Goal: Find specific page/section: Find specific page/section

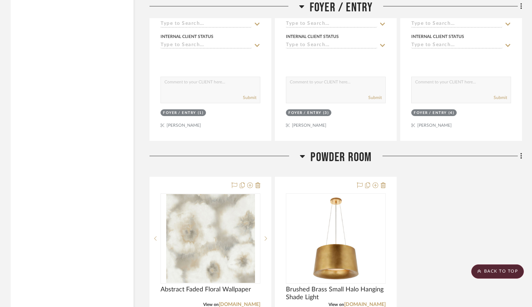
scroll to position [1073, 0]
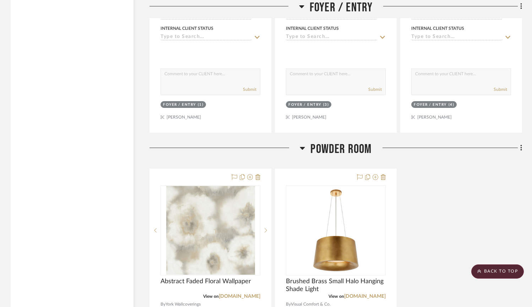
click at [299, 142] on div at bounding box center [224, 151] width 150 height 18
click at [304, 147] on icon at bounding box center [302, 148] width 5 height 3
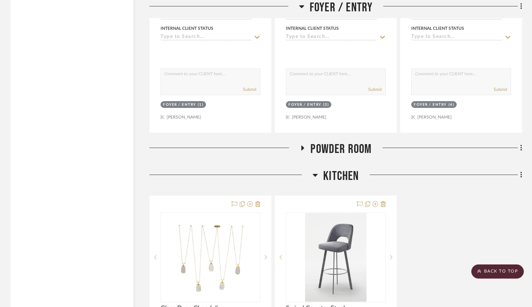
click at [317, 174] on icon at bounding box center [315, 175] width 5 height 3
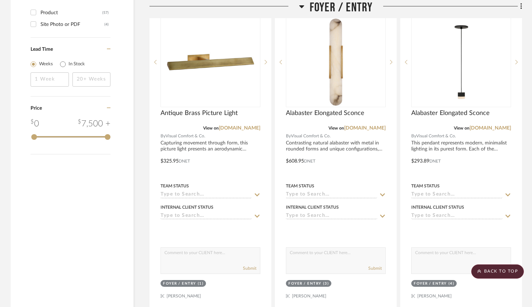
scroll to position [754, 0]
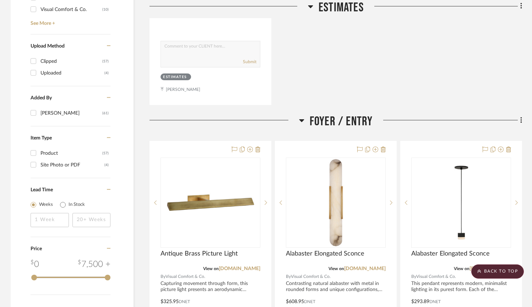
click at [304, 116] on icon at bounding box center [301, 120] width 5 height 9
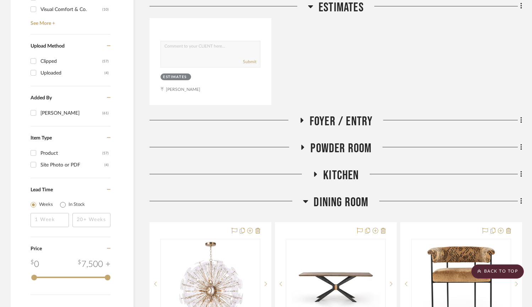
click at [309, 195] on h3 "Dining Room" at bounding box center [335, 202] width 65 height 15
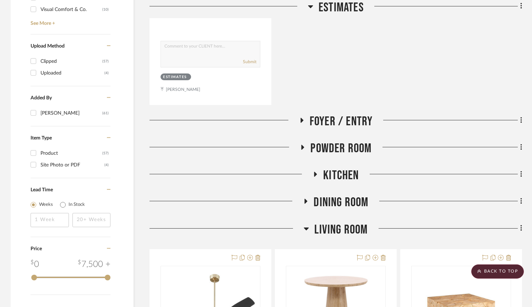
click at [307, 224] on icon at bounding box center [306, 228] width 5 height 9
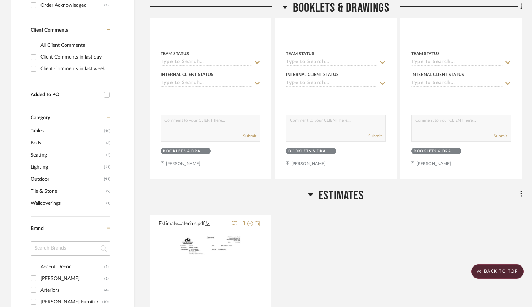
scroll to position [313, 0]
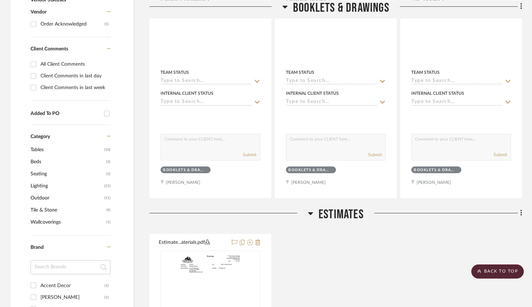
click at [310, 212] on icon at bounding box center [310, 213] width 5 height 3
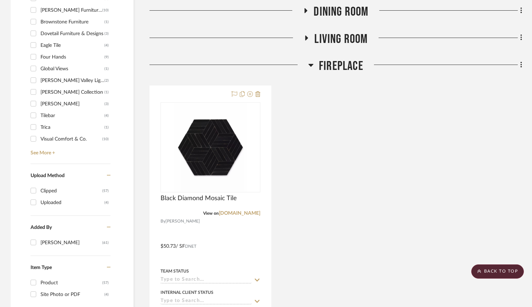
scroll to position [621, 0]
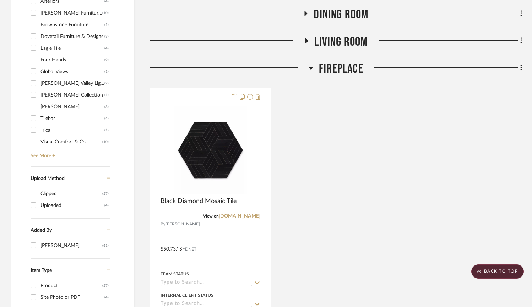
click at [310, 64] on icon at bounding box center [310, 68] width 5 height 9
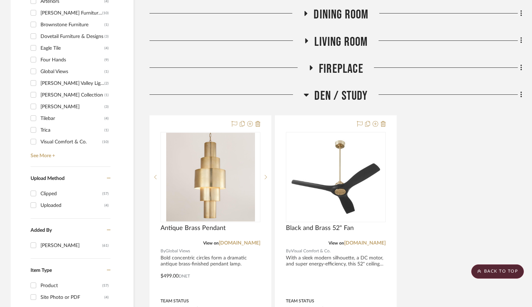
click at [308, 94] on icon at bounding box center [306, 95] width 5 height 3
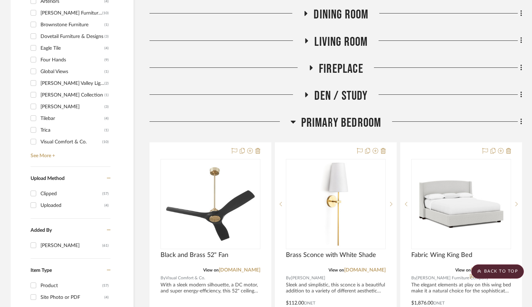
click at [308, 92] on icon at bounding box center [306, 94] width 9 height 5
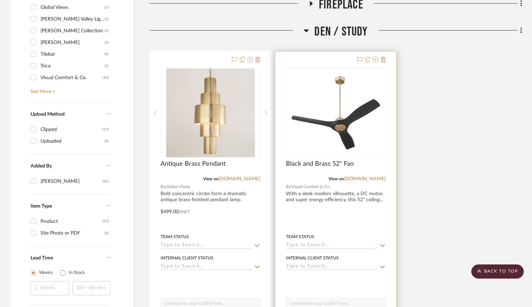
scroll to position [650, 0]
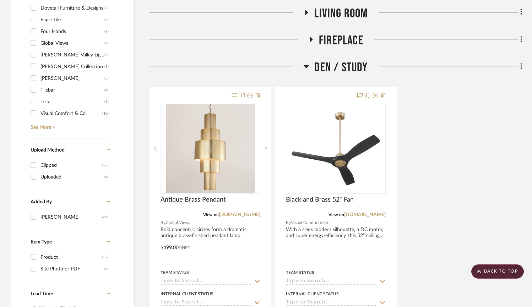
click at [310, 60] on h3 "Den / Study" at bounding box center [336, 67] width 64 height 15
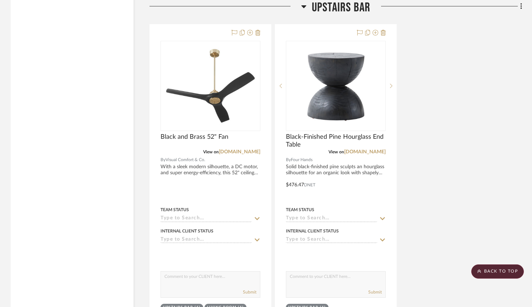
scroll to position [5448, 0]
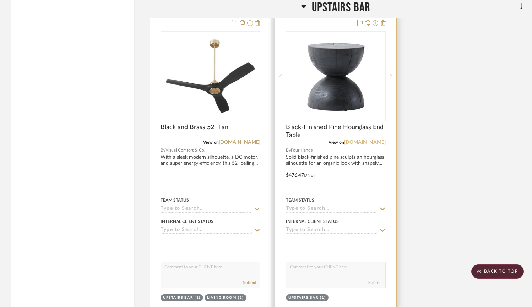
click at [367, 140] on link "[DOMAIN_NAME]" at bounding box center [365, 142] width 42 height 5
click at [369, 140] on link "[DOMAIN_NAME]" at bounding box center [365, 142] width 42 height 5
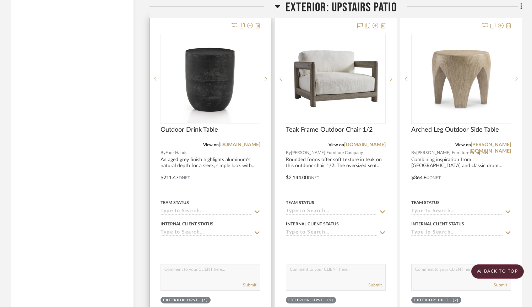
scroll to position [6111, 0]
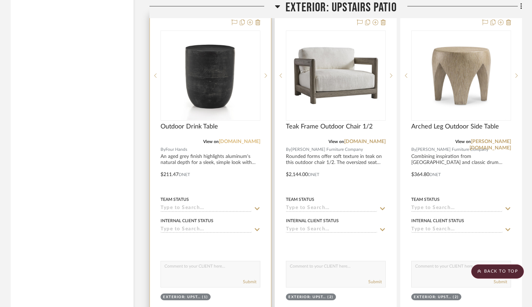
click at [239, 139] on link "[DOMAIN_NAME]" at bounding box center [240, 141] width 42 height 5
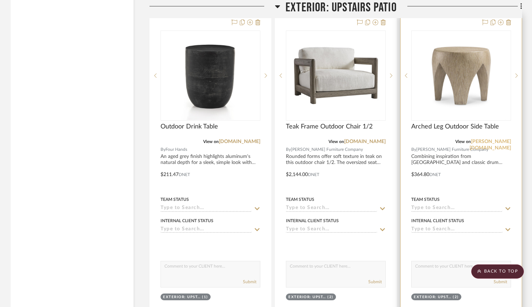
click at [490, 139] on link "[PERSON_NAME][DOMAIN_NAME]" at bounding box center [490, 144] width 42 height 11
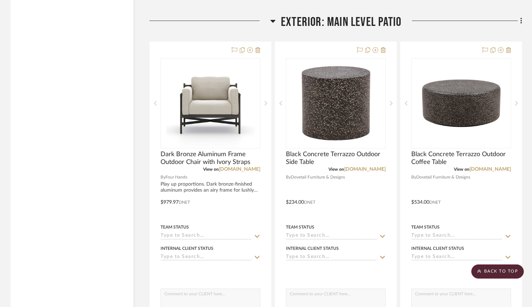
scroll to position [6773, 0]
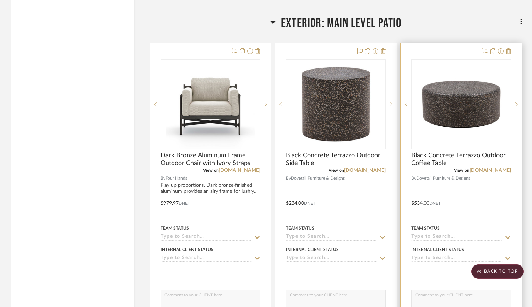
click at [477, 166] on div at bounding box center [460, 198] width 121 height 311
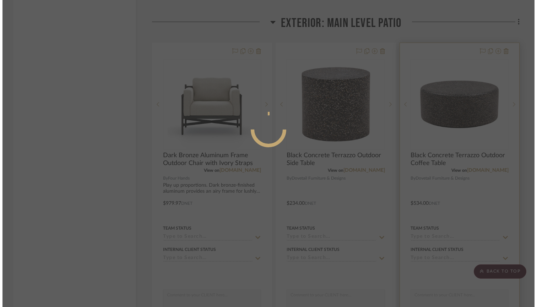
scroll to position [0, 0]
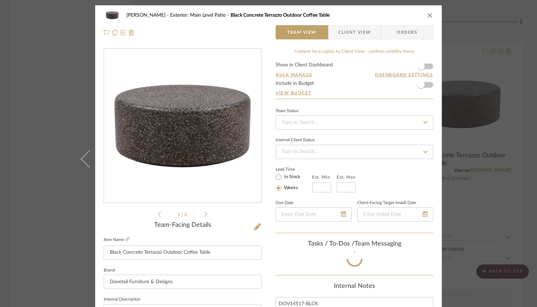
click at [481, 164] on div "[PERSON_NAME] Exterior: Main Level Patio Black Concrete Terrazzo Outdoor Coffee…" at bounding box center [268, 153] width 537 height 307
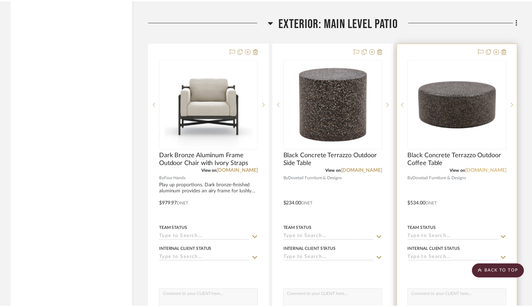
scroll to position [6773, 0]
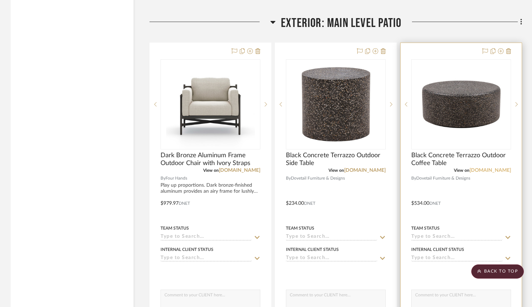
click at [492, 168] on link "[DOMAIN_NAME]" at bounding box center [490, 170] width 42 height 5
